Goal: Find specific page/section: Find specific page/section

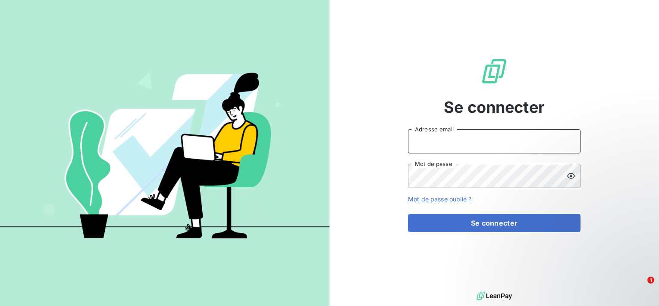
type input "[EMAIL_ADDRESS][DOMAIN_NAME]"
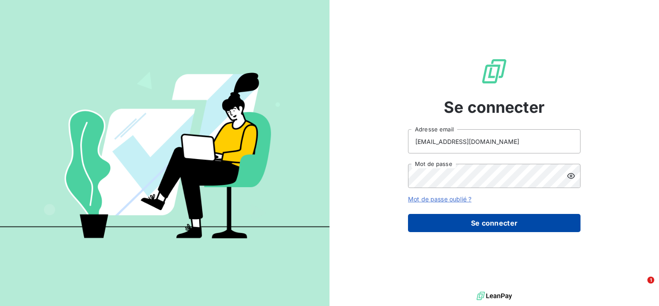
click at [517, 231] on button "Se connecter" at bounding box center [494, 223] width 173 height 18
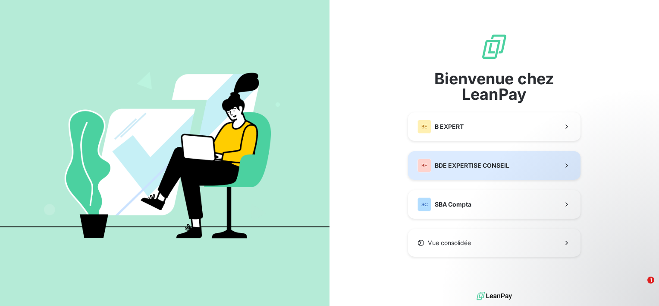
click at [470, 172] on button "BE BDE EXPERTISE CONSEIL" at bounding box center [494, 165] width 173 height 28
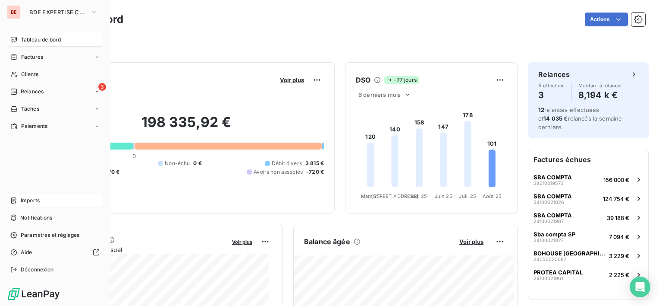
click at [33, 199] on span "Imports" at bounding box center [30, 200] width 19 height 8
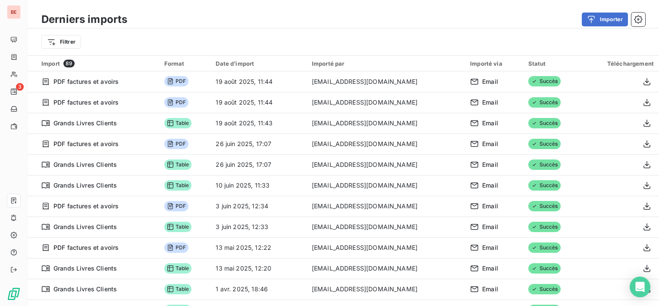
click at [132, 29] on div "Filtrer" at bounding box center [344, 41] width 632 height 27
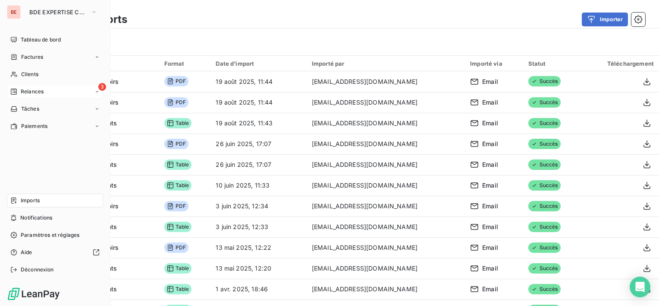
click at [39, 91] on span "Relances" at bounding box center [32, 92] width 23 height 8
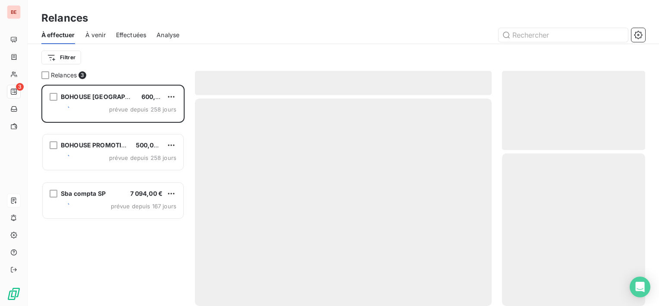
scroll to position [214, 136]
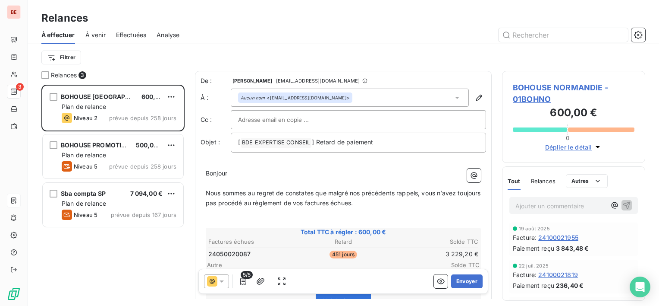
click at [132, 17] on div "Relances" at bounding box center [344, 18] width 632 height 16
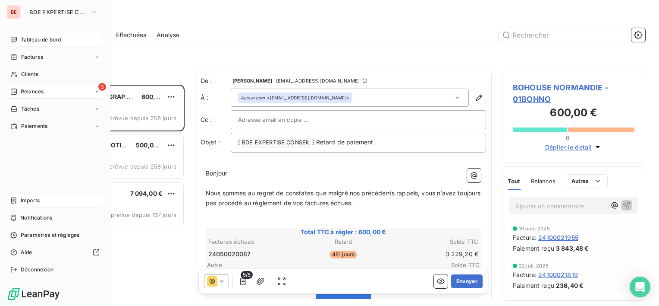
click at [44, 36] on span "Tableau de bord" at bounding box center [41, 40] width 40 height 8
